Goal: Find specific page/section: Find specific page/section

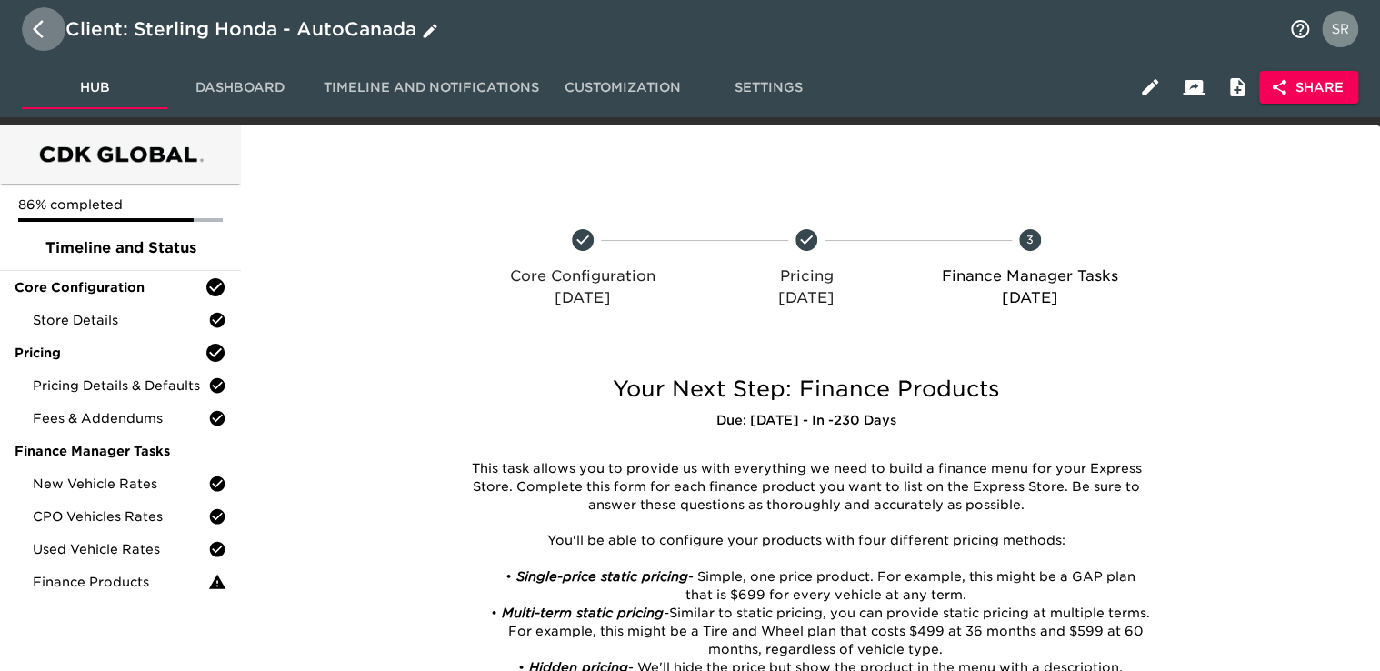
click at [37, 38] on icon "button" at bounding box center [44, 29] width 22 height 22
select select "10"
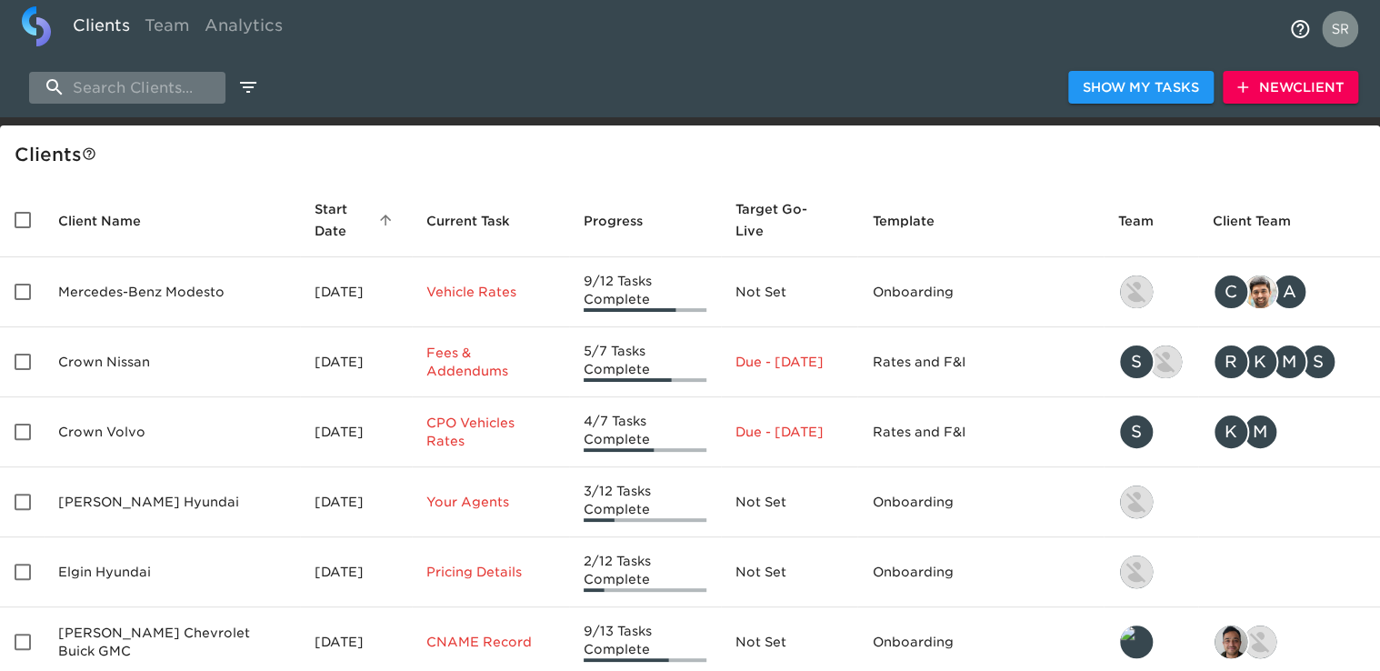
click at [142, 81] on input "search" at bounding box center [127, 88] width 196 height 32
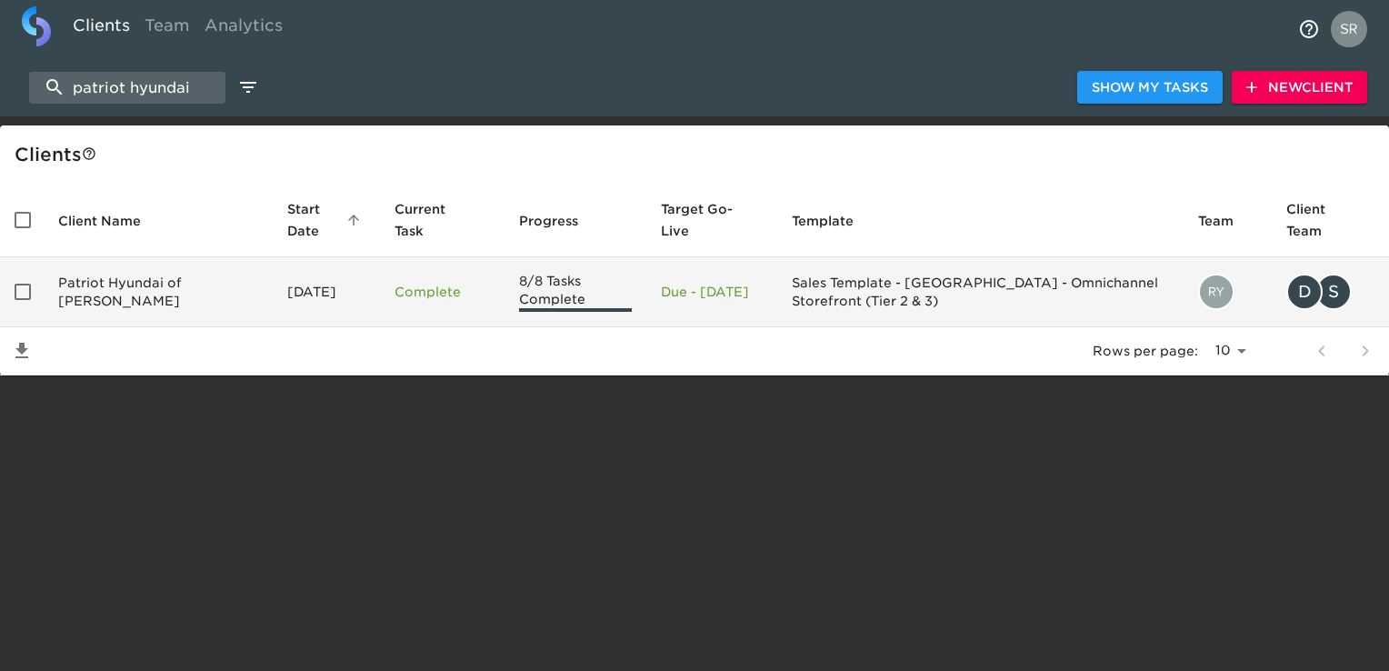
type input "patriot hyundai"
click at [138, 287] on td "Patriot Hyundai of [PERSON_NAME]" at bounding box center [158, 292] width 229 height 70
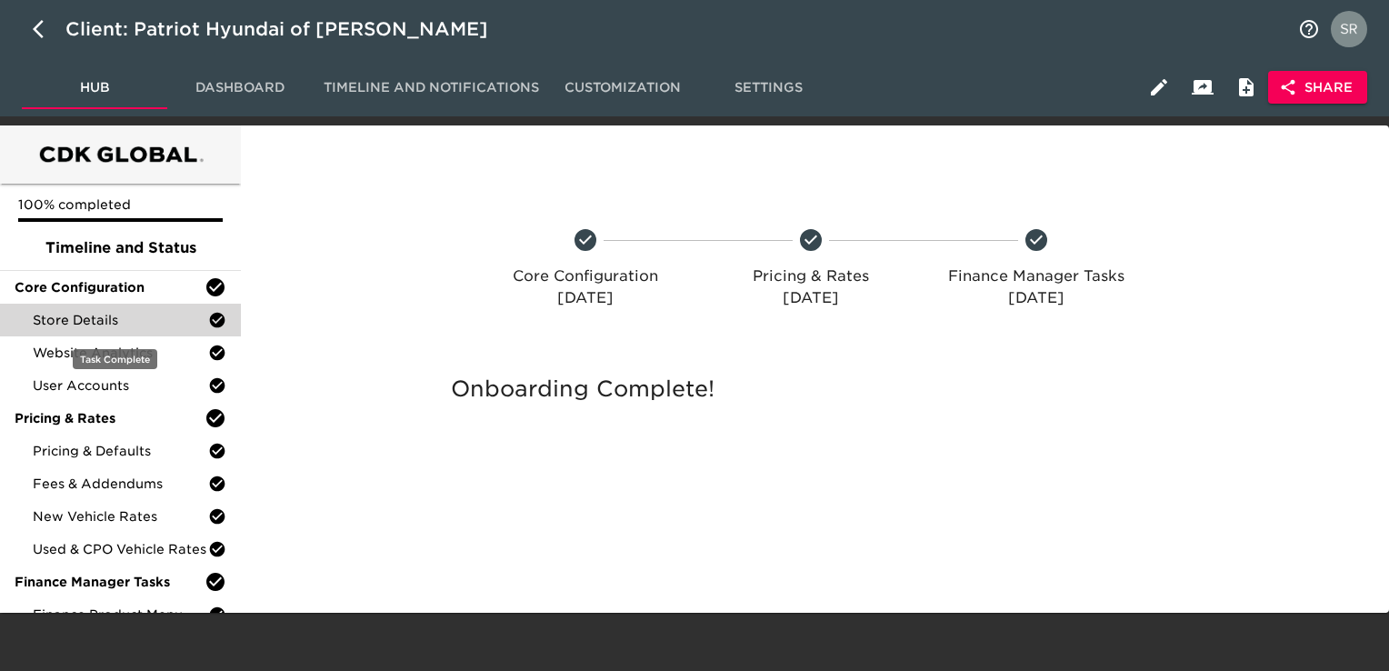
click at [124, 317] on span "Store Details" at bounding box center [120, 320] width 175 height 18
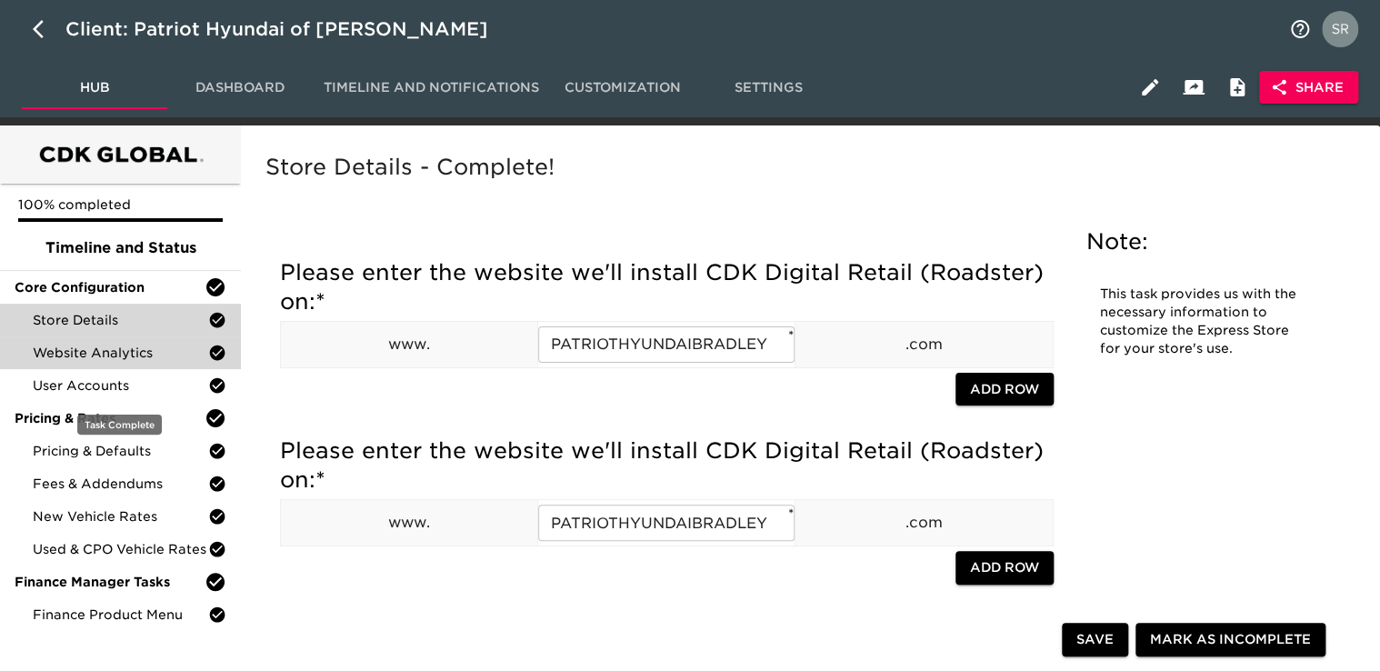
click at [127, 357] on span "Website Analytics" at bounding box center [120, 353] width 175 height 18
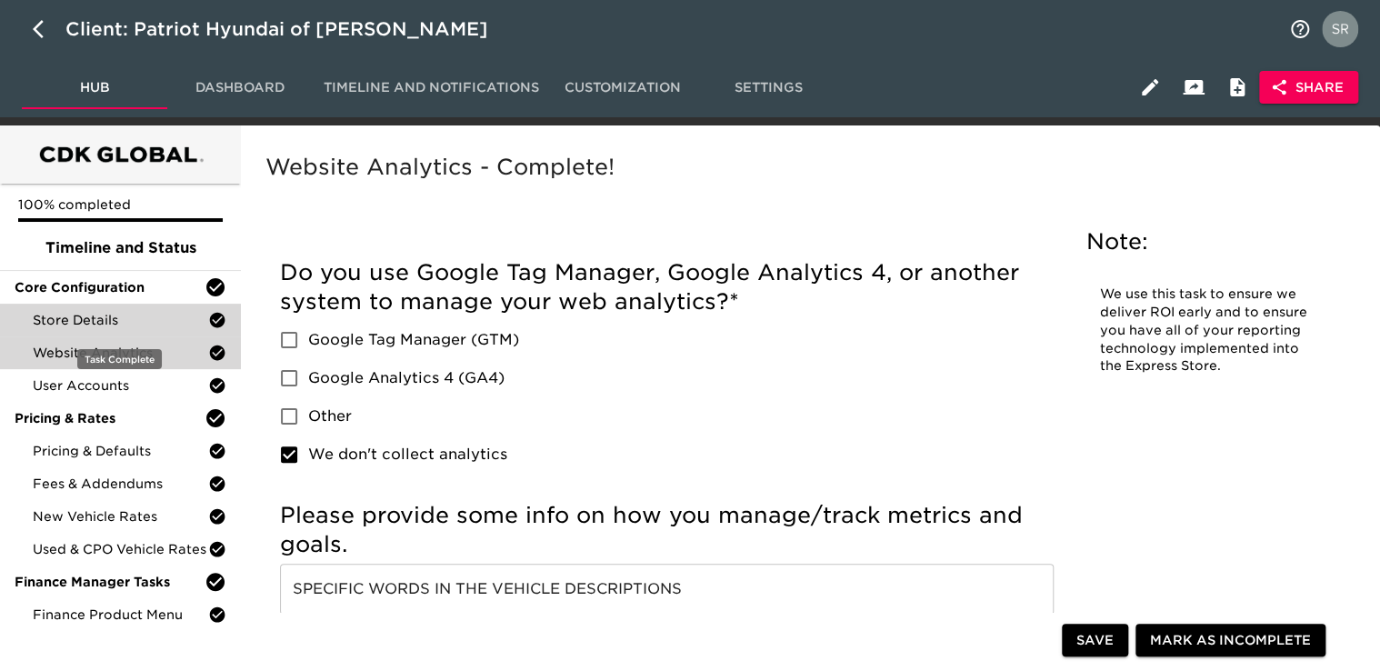
click at [149, 314] on span "Store Details" at bounding box center [120, 320] width 175 height 18
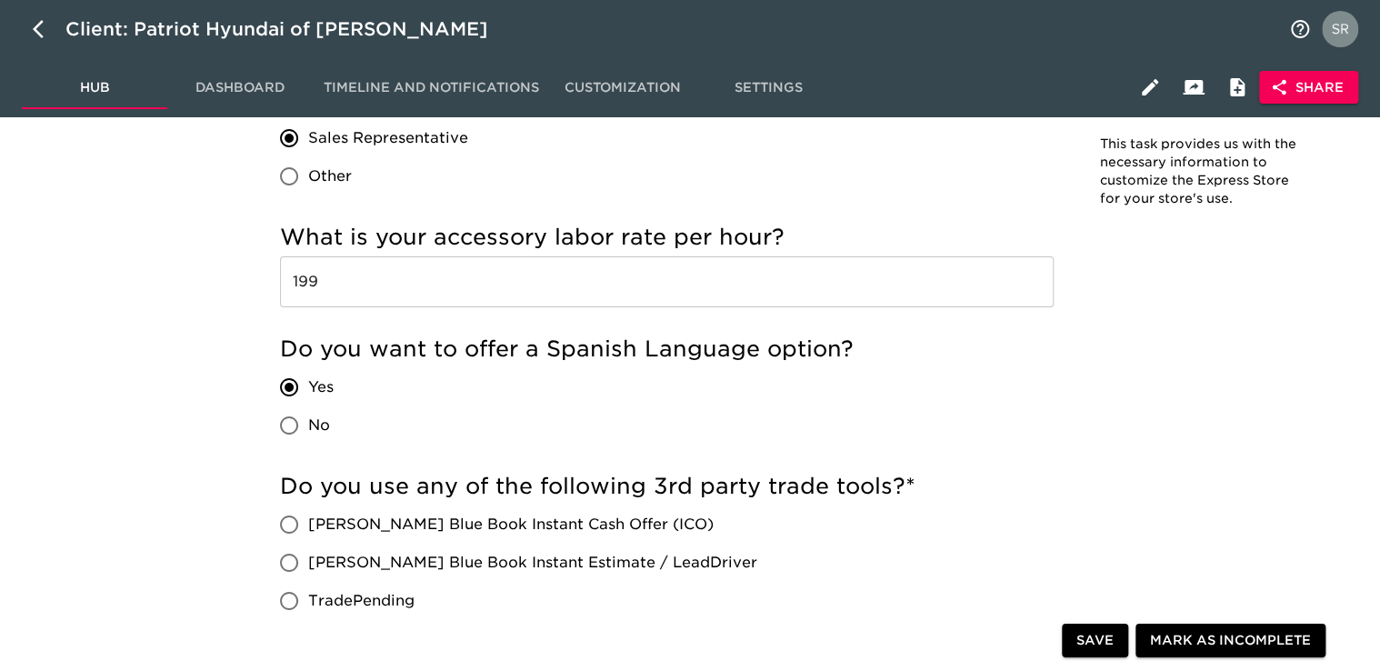
scroll to position [3181, 0]
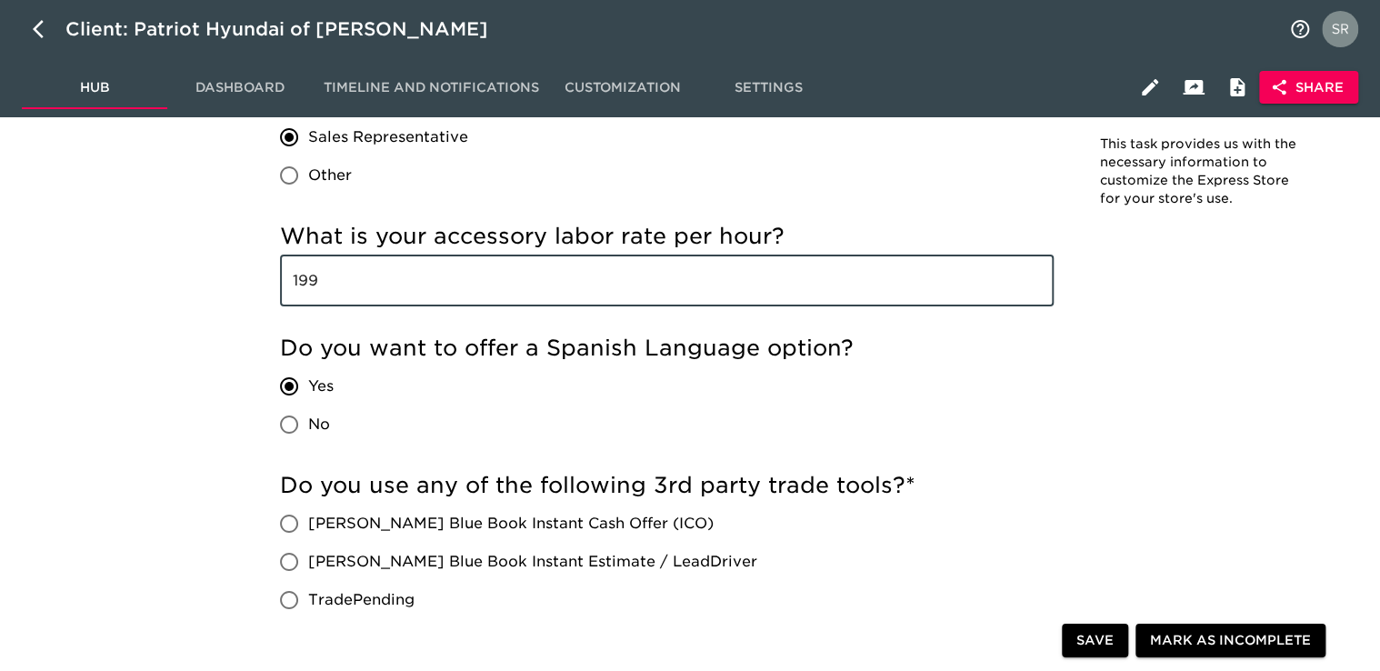
drag, startPoint x: 404, startPoint y: 300, endPoint x: 230, endPoint y: 266, distance: 176.8
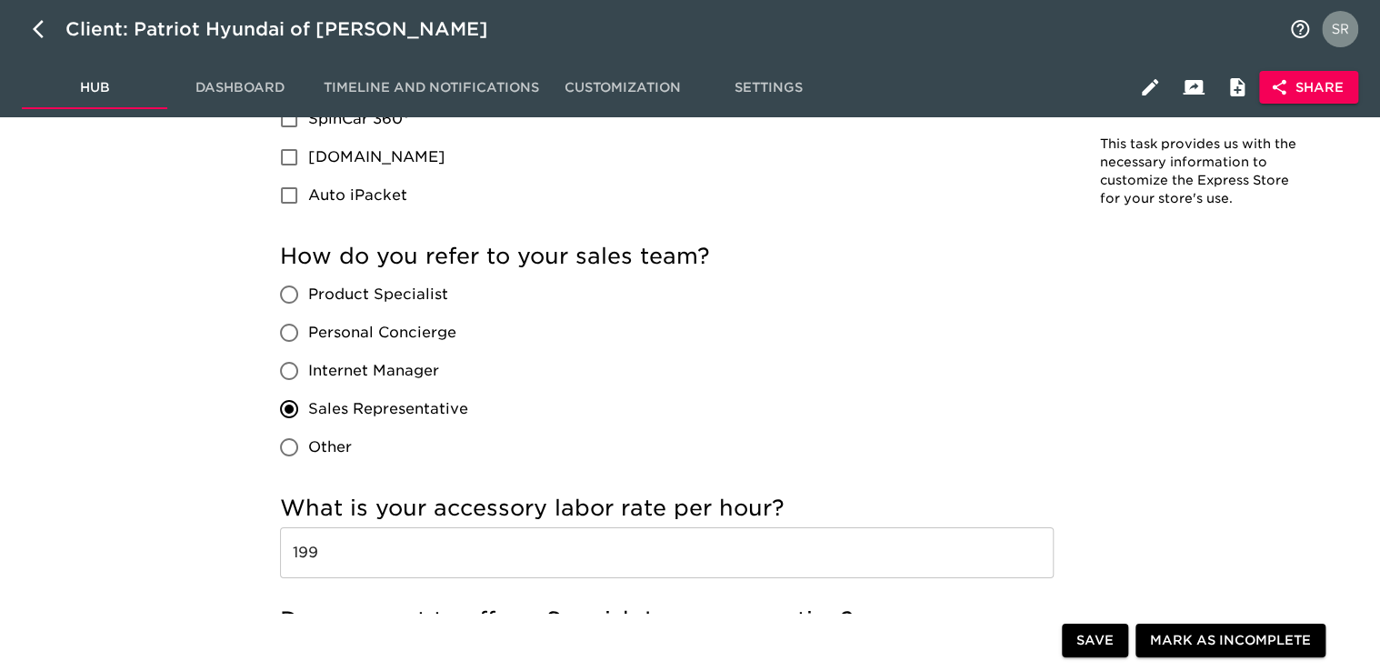
scroll to position [2908, 0]
drag, startPoint x: 474, startPoint y: 408, endPoint x: 307, endPoint y: 394, distance: 167.8
click at [307, 394] on div "Product Specialist Personal Concierge Internet Manager Sales Representative Oth…" at bounding box center [381, 371] width 203 height 191
copy span "Sales Representative"
